Goal: Transaction & Acquisition: Purchase product/service

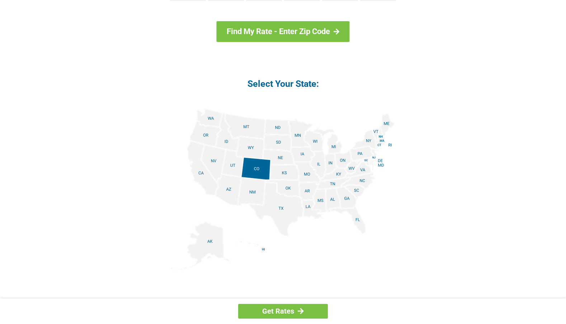
scroll to position [794, 0]
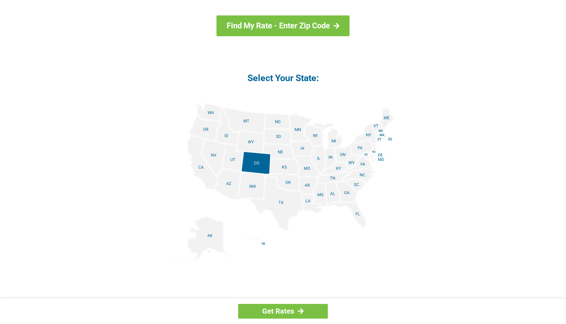
click at [368, 178] on img at bounding box center [283, 184] width 224 height 162
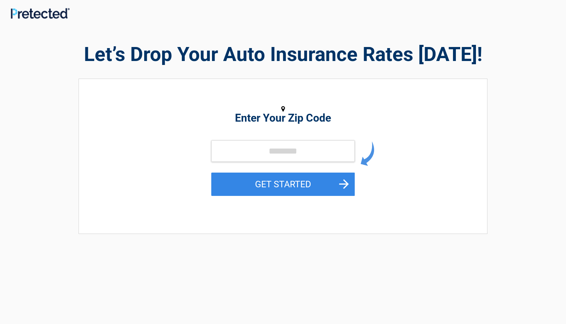
click at [562, 6] on div at bounding box center [283, 12] width 566 height 14
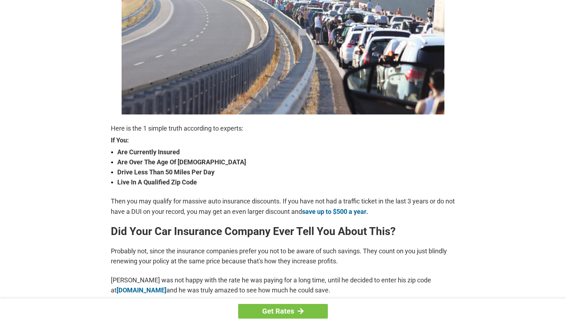
scroll to position [147, 0]
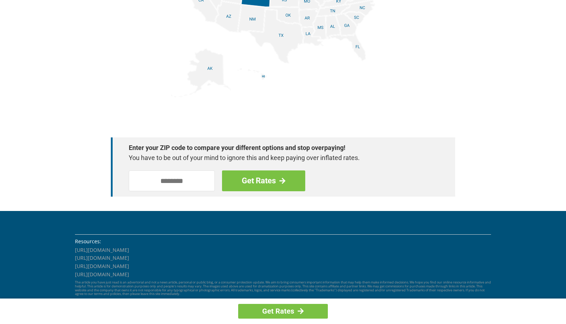
scroll to position [987, 0]
